Goal: Transaction & Acquisition: Book appointment/travel/reservation

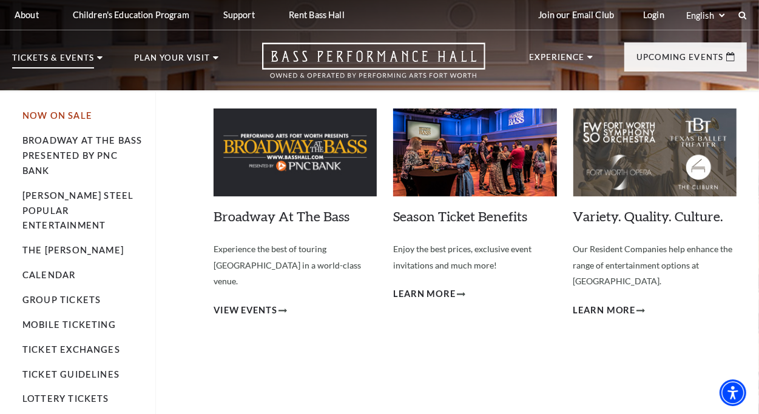
click at [51, 115] on link "Now On Sale" at bounding box center [57, 115] width 70 height 10
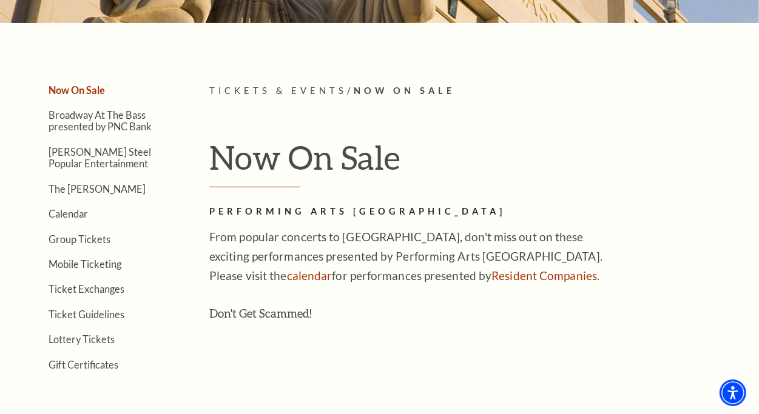
scroll to position [243, 0]
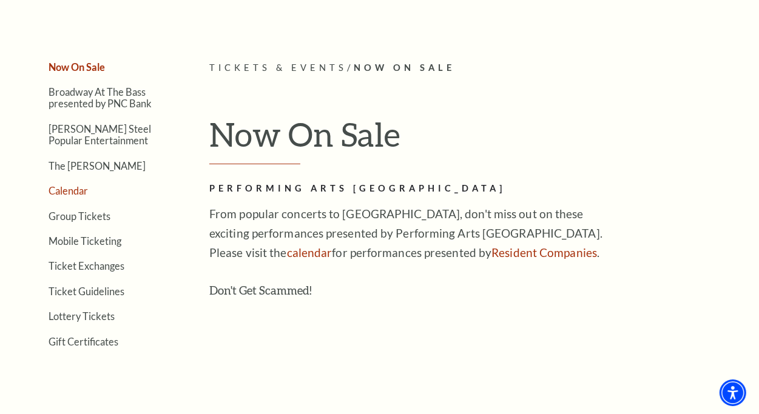
click at [67, 191] on link "Calendar" at bounding box center [68, 191] width 39 height 12
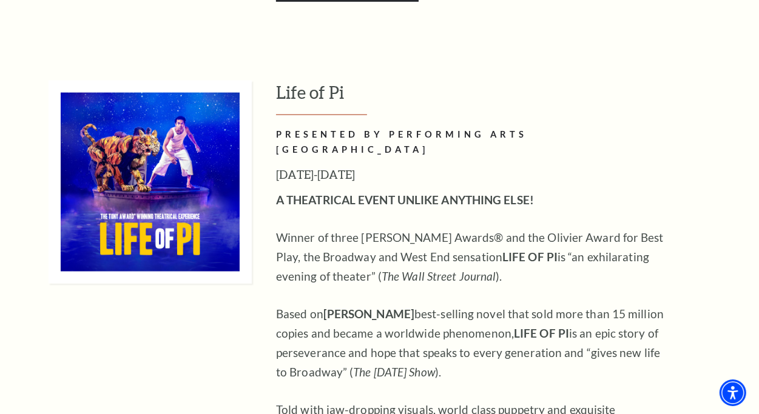
scroll to position [1031, 0]
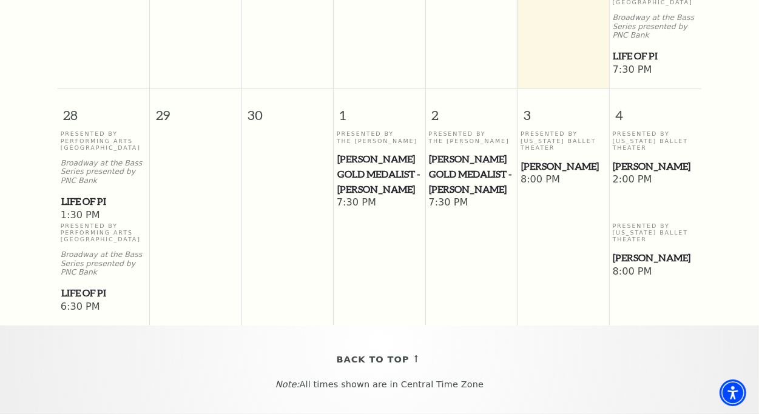
scroll to position [648, 0]
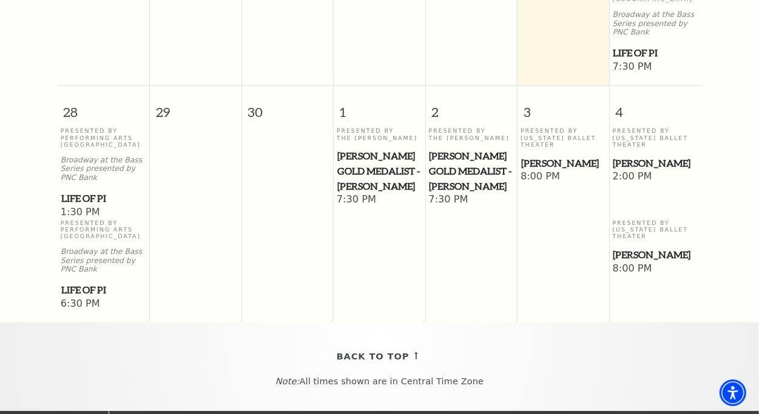
click at [82, 298] on span "Life of Pi" at bounding box center [103, 290] width 85 height 15
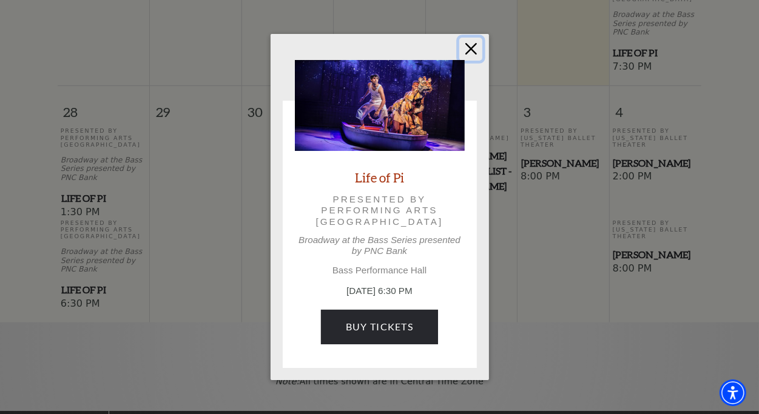
click at [470, 50] on button "Close" at bounding box center [470, 49] width 23 height 23
